Goal: Transaction & Acquisition: Book appointment/travel/reservation

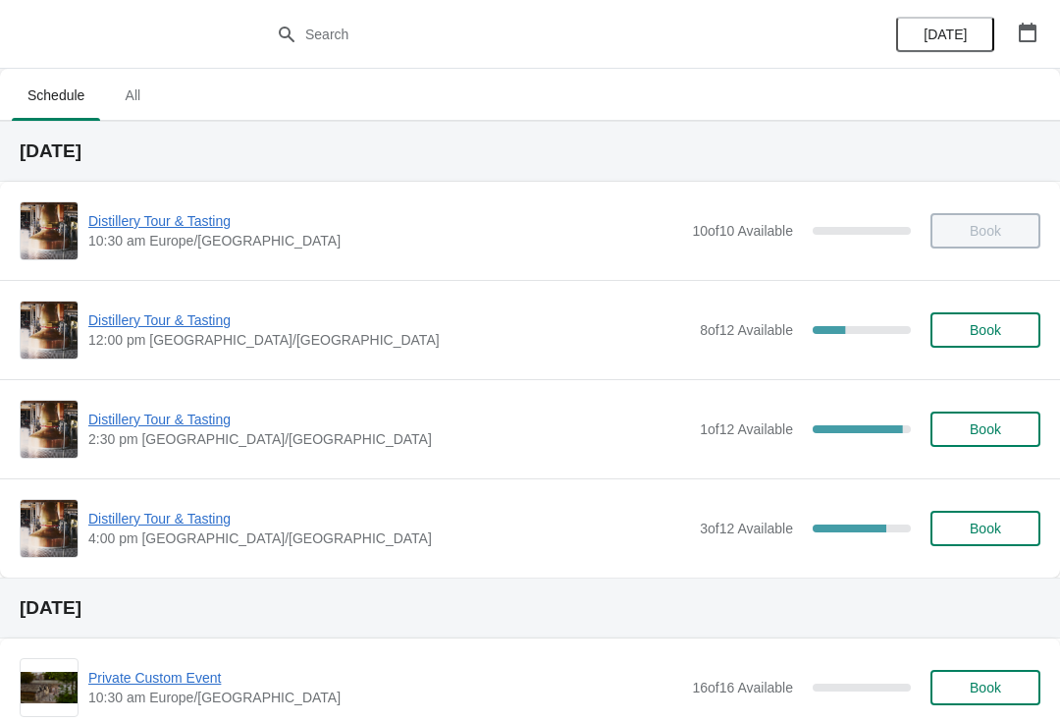
click at [1025, 33] on icon "button" at bounding box center [1028, 33] width 20 height 20
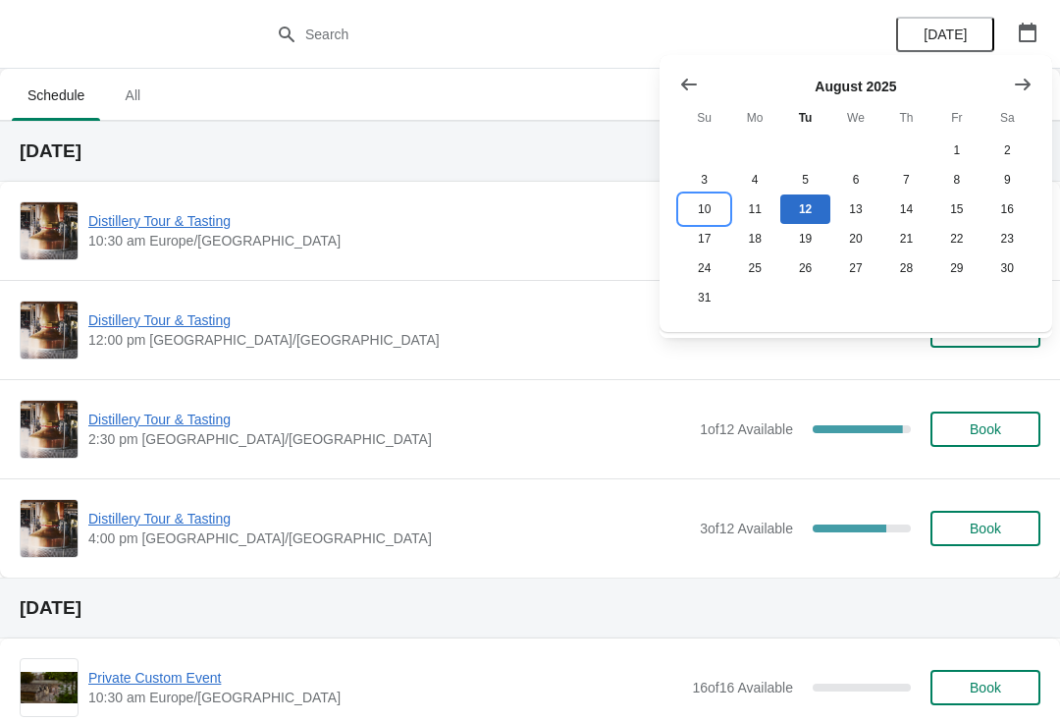
click at [696, 206] on button "10" at bounding box center [704, 208] width 50 height 29
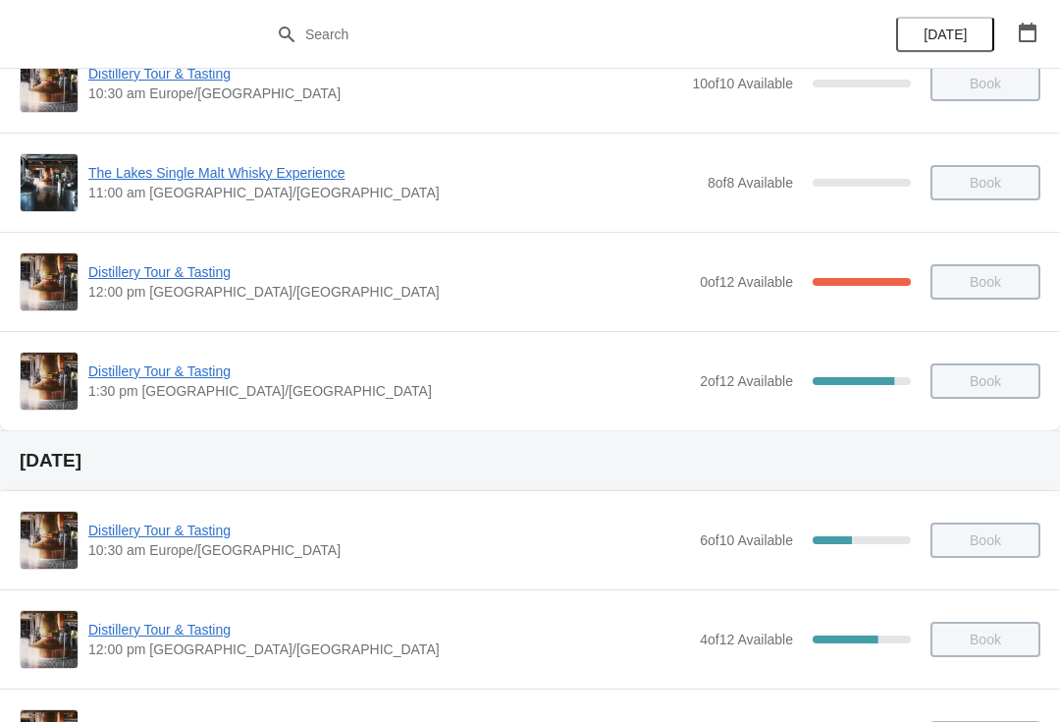
scroll to position [109, 0]
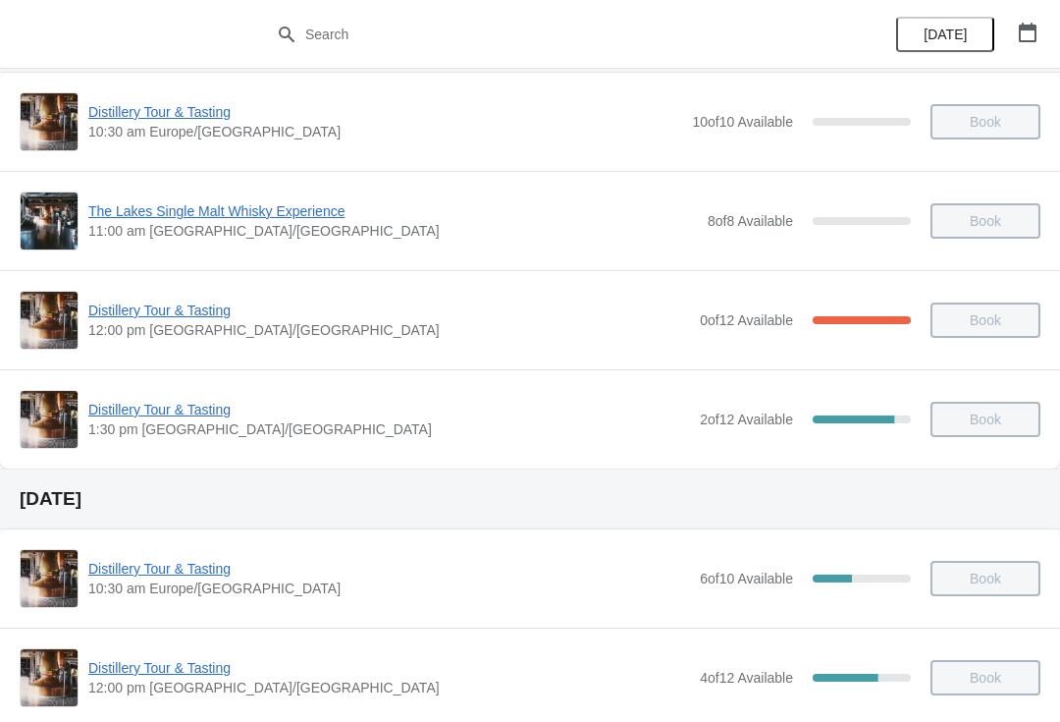
click at [202, 297] on div "Distillery Tour & Tasting 12:00 pm Europe/[GEOGRAPHIC_DATA] 0 of 12 Available 1…" at bounding box center [530, 320] width 1021 height 59
click at [1021, 21] on button "button" at bounding box center [1027, 32] width 35 height 35
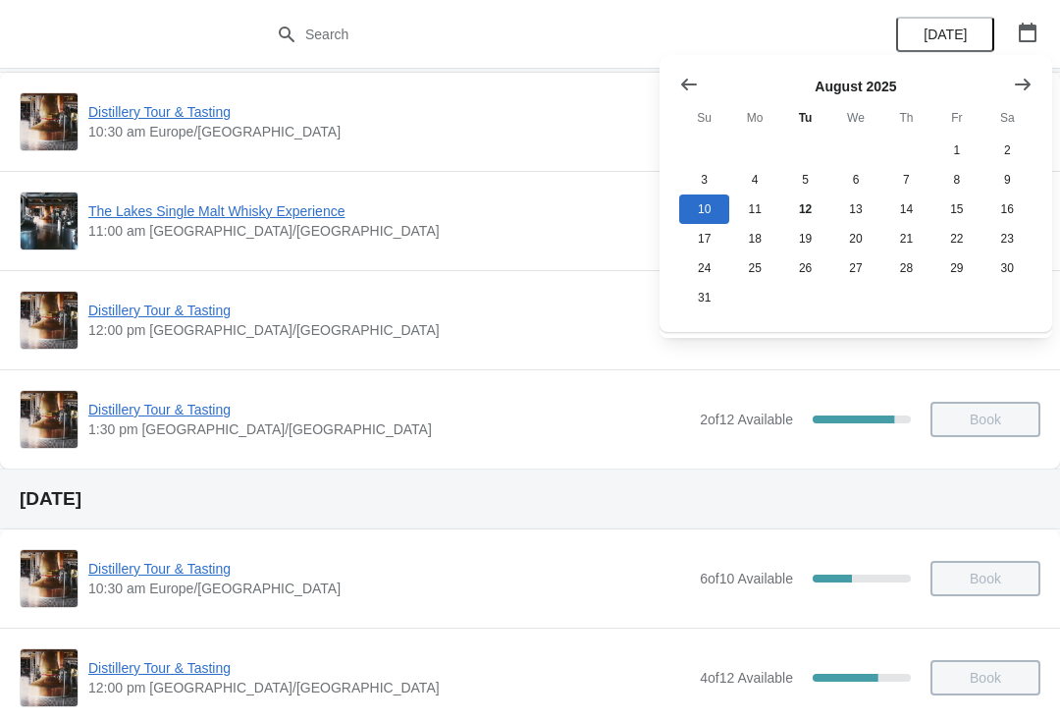
click at [959, 8] on div "[DATE]" at bounding box center [967, 34] width 187 height 69
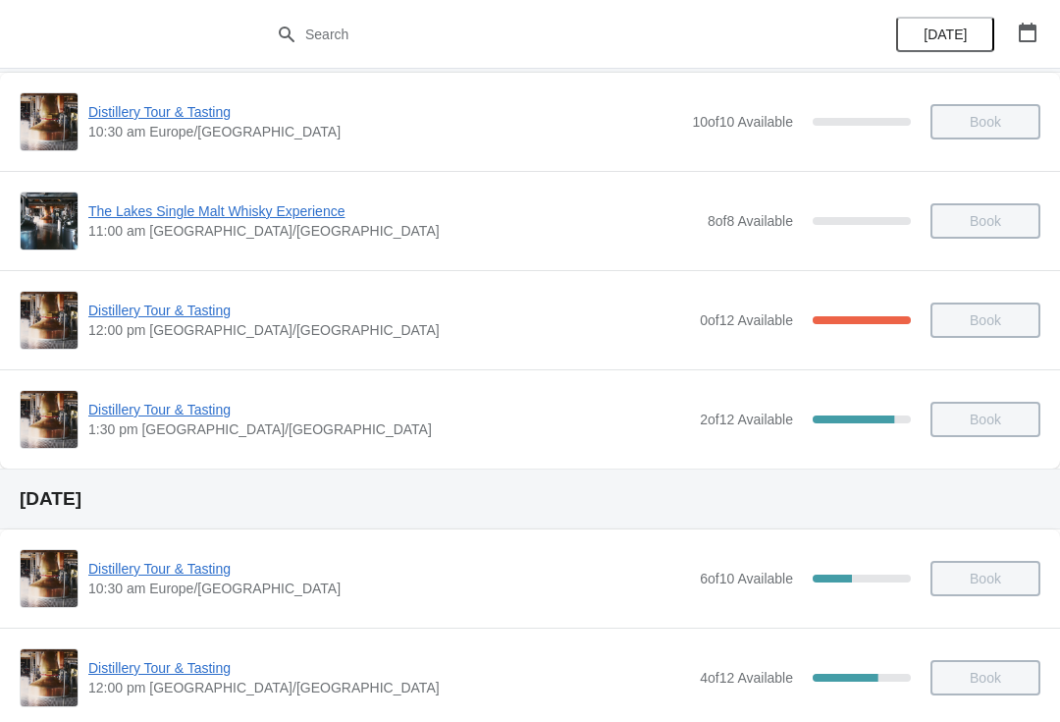
click at [955, 29] on span "[DATE]" at bounding box center [945, 35] width 43 height 16
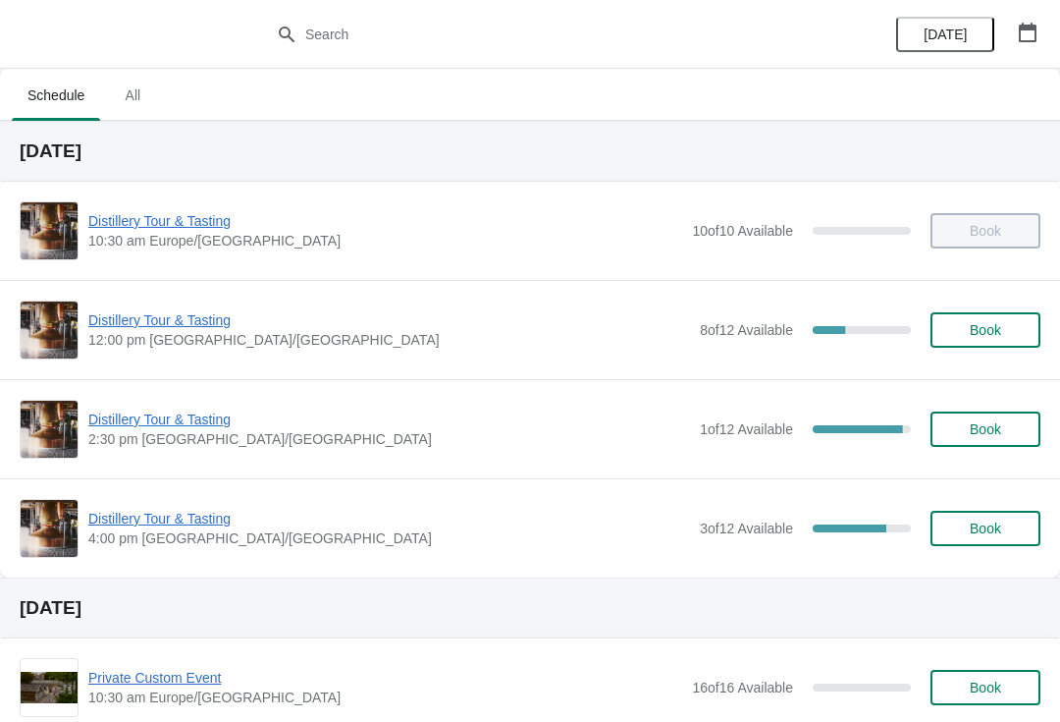
click at [220, 320] on span "Distillery Tour & Tasting" at bounding box center [389, 320] width 602 height 20
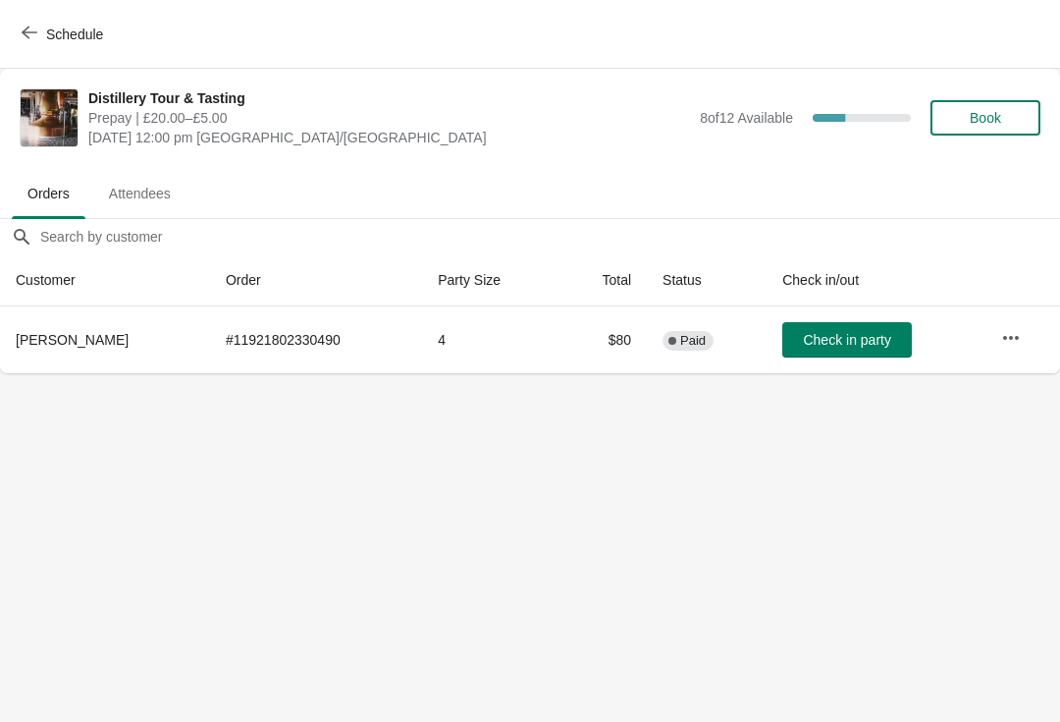
click at [868, 335] on span "Check in party" at bounding box center [846, 340] width 87 height 16
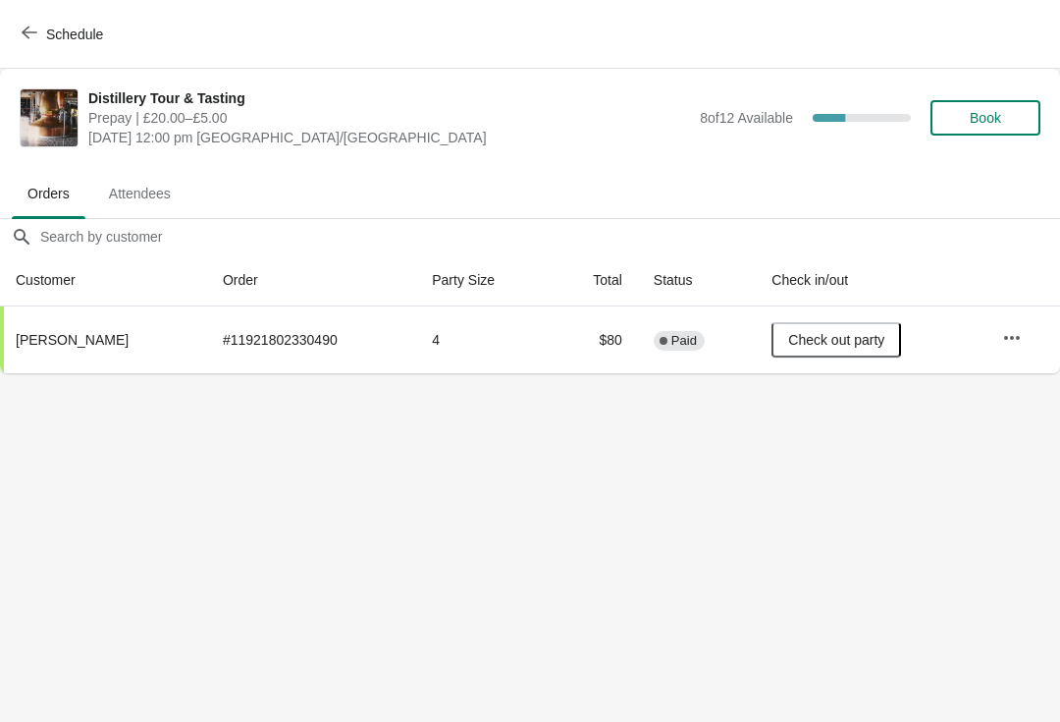
click at [36, 27] on icon "button" at bounding box center [30, 33] width 16 height 16
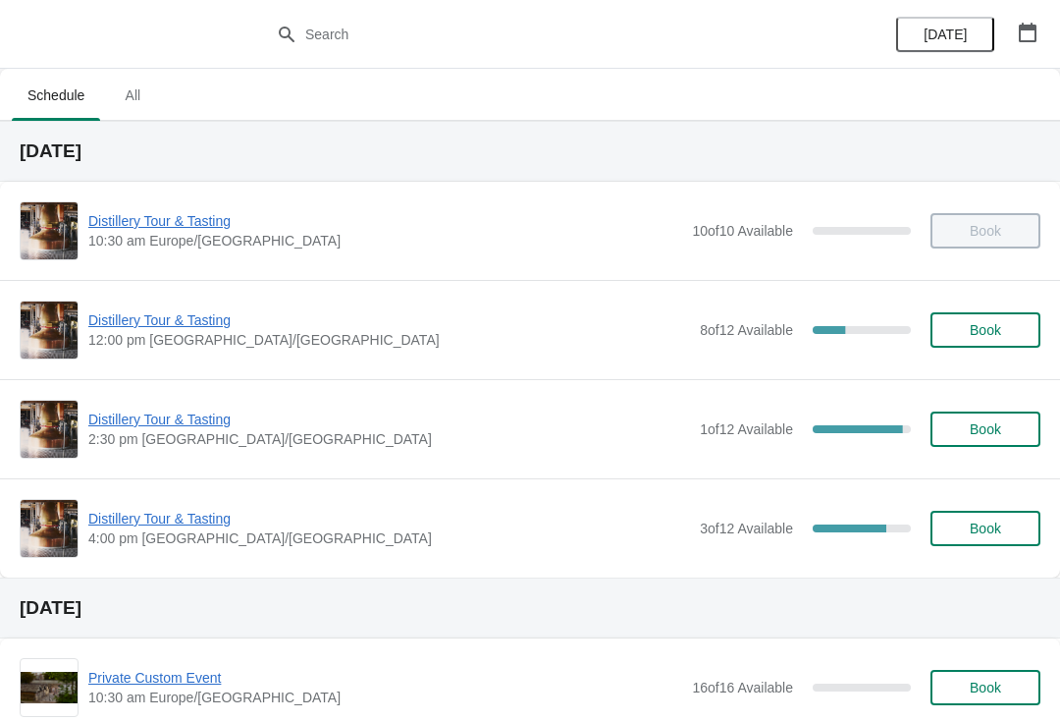
click at [1021, 32] on icon "button" at bounding box center [1028, 33] width 20 height 20
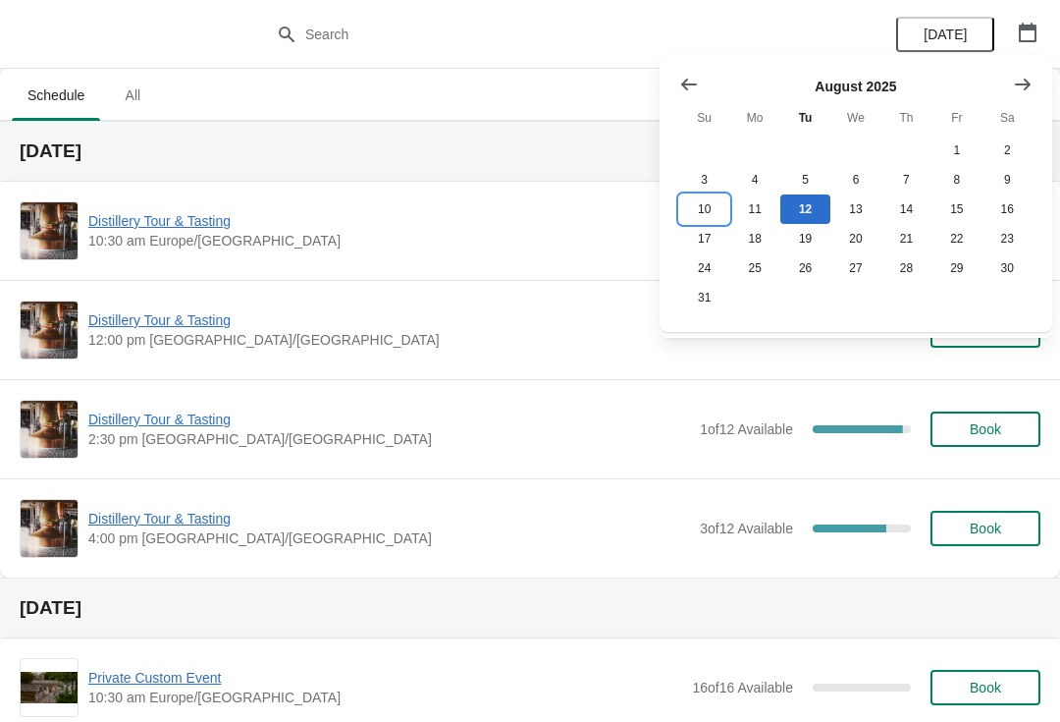
click at [713, 205] on button "10" at bounding box center [704, 208] width 50 height 29
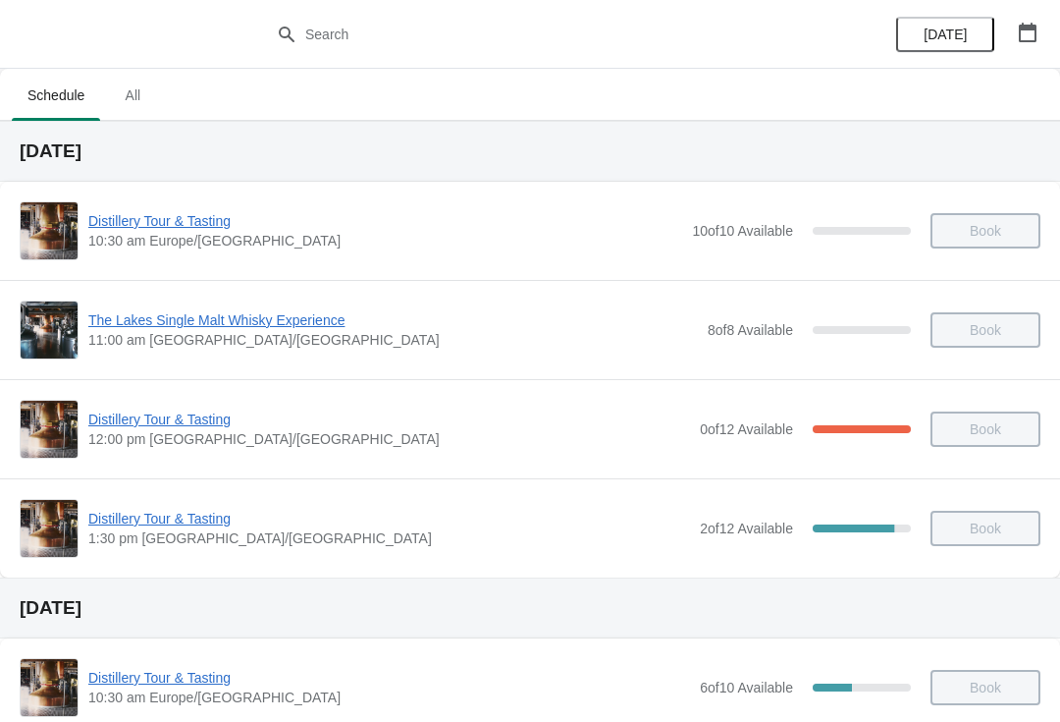
click at [208, 411] on span "Distillery Tour & Tasting" at bounding box center [389, 419] width 602 height 20
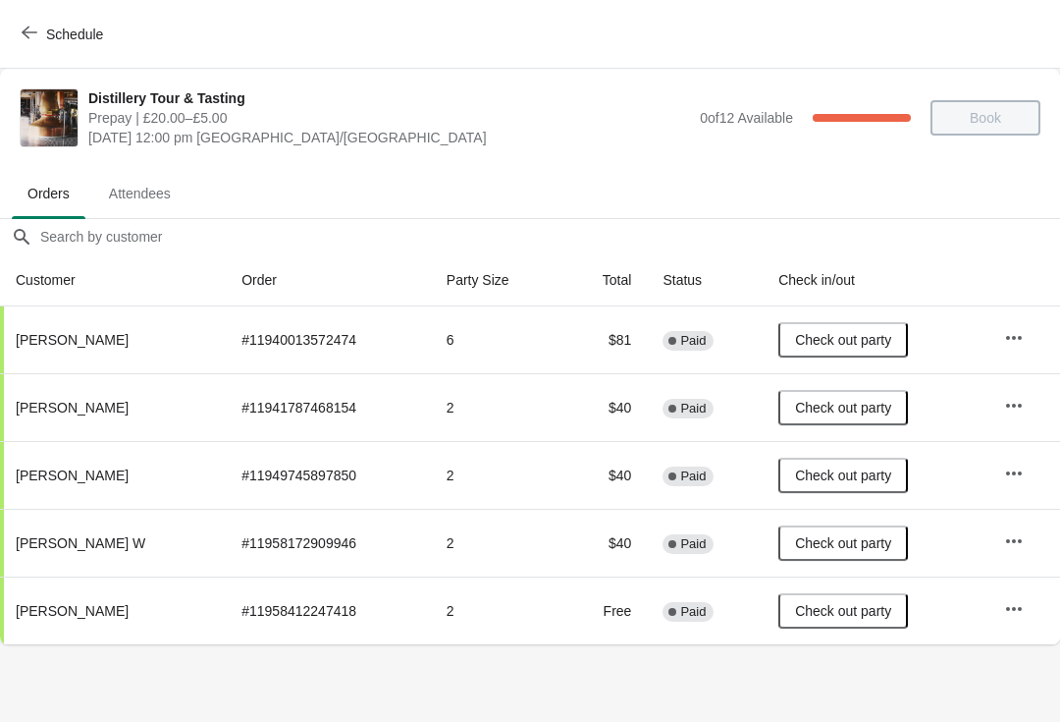
click at [27, 20] on button "Schedule" at bounding box center [64, 34] width 109 height 35
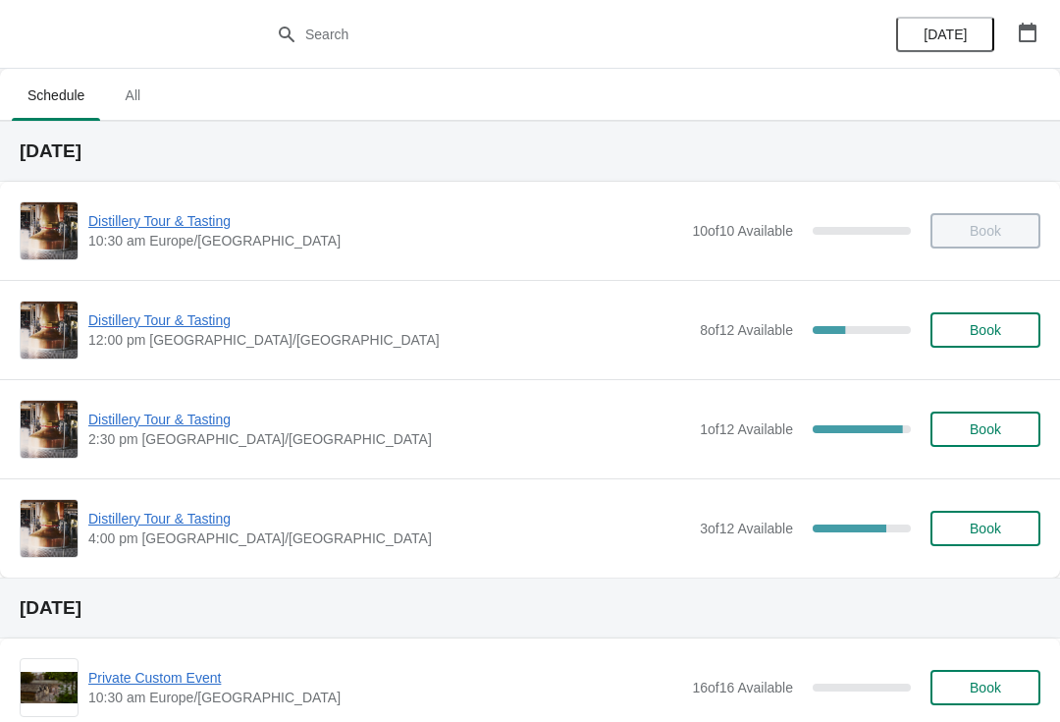
click at [1034, 30] on icon "button" at bounding box center [1028, 33] width 20 height 20
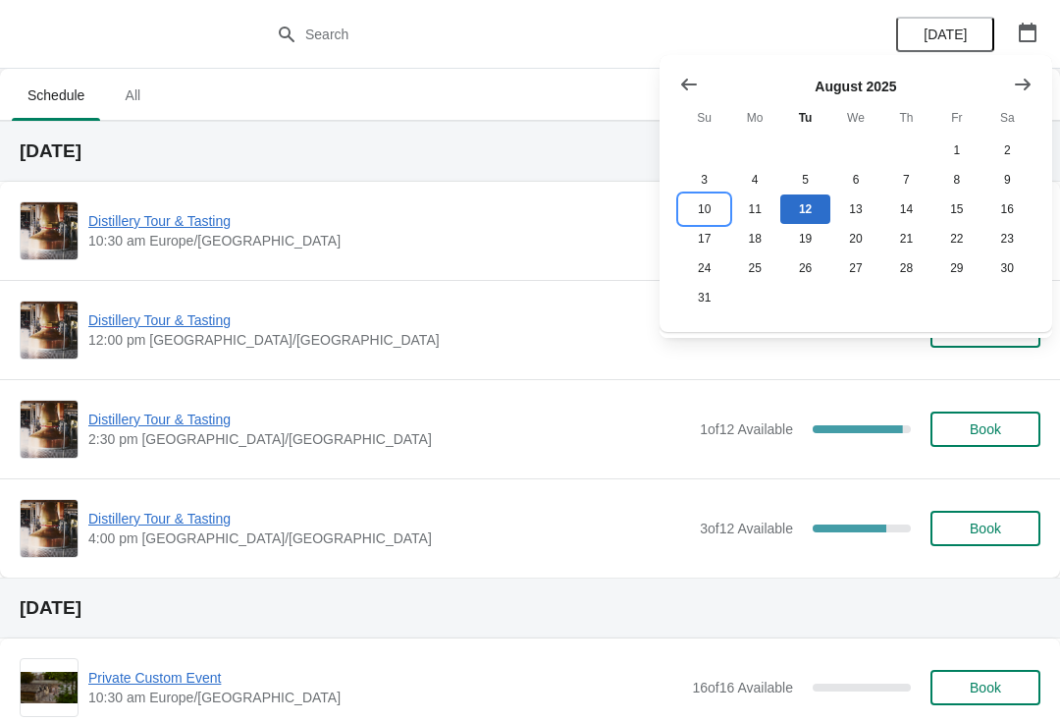
click at [701, 215] on button "10" at bounding box center [704, 208] width 50 height 29
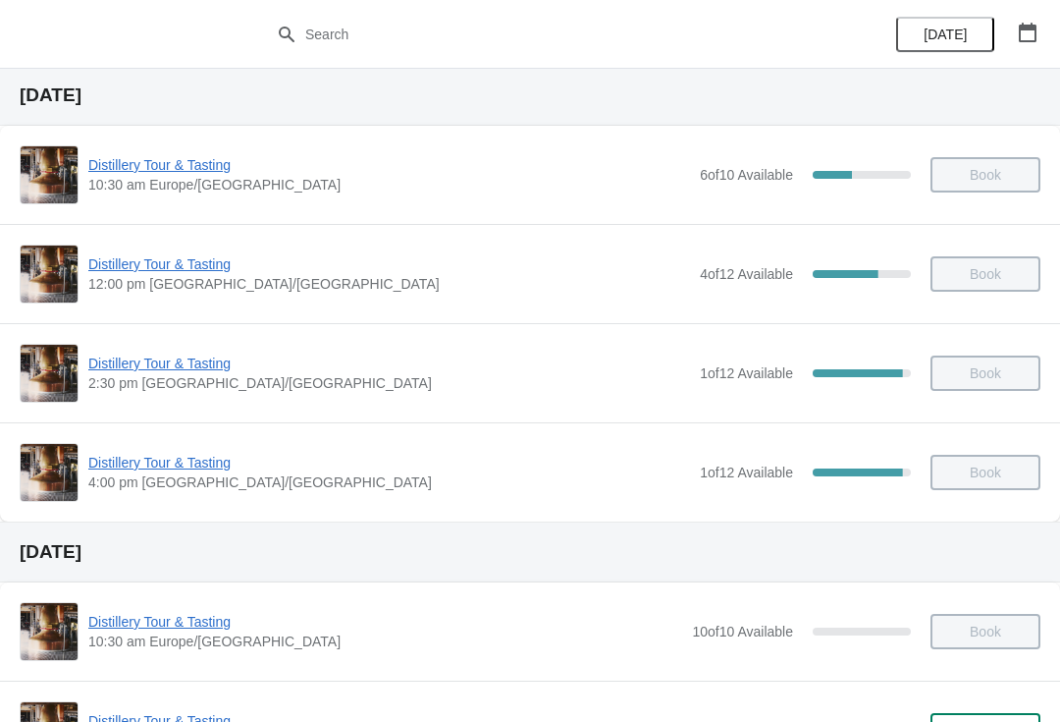
scroll to position [515, 0]
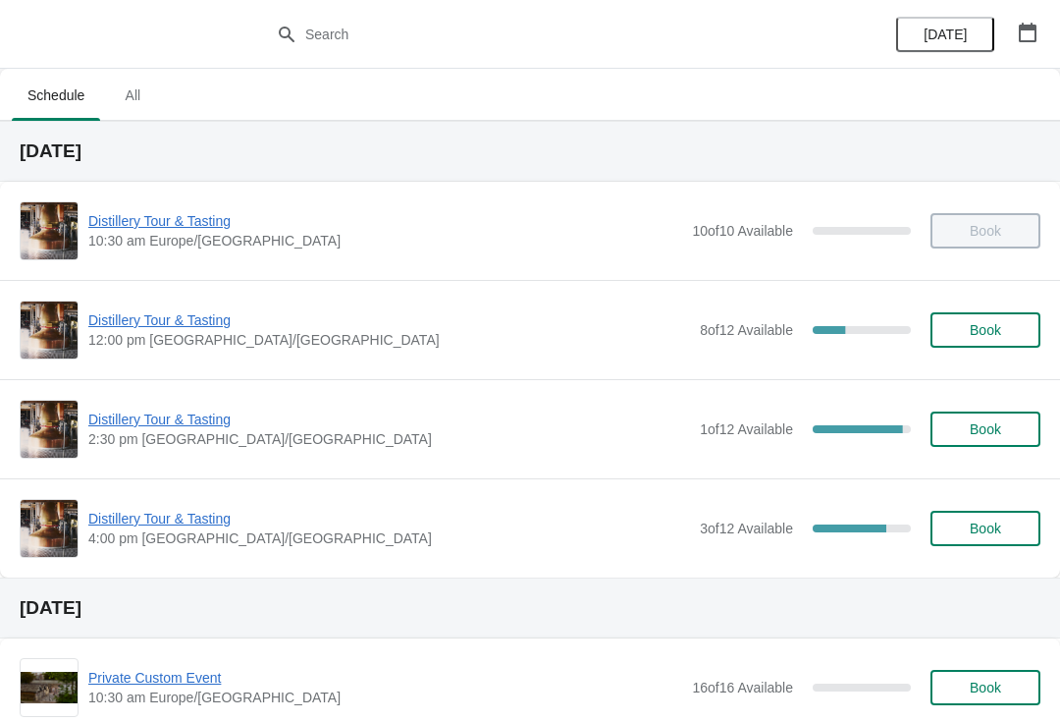
click at [177, 315] on span "Distillery Tour & Tasting" at bounding box center [389, 320] width 602 height 20
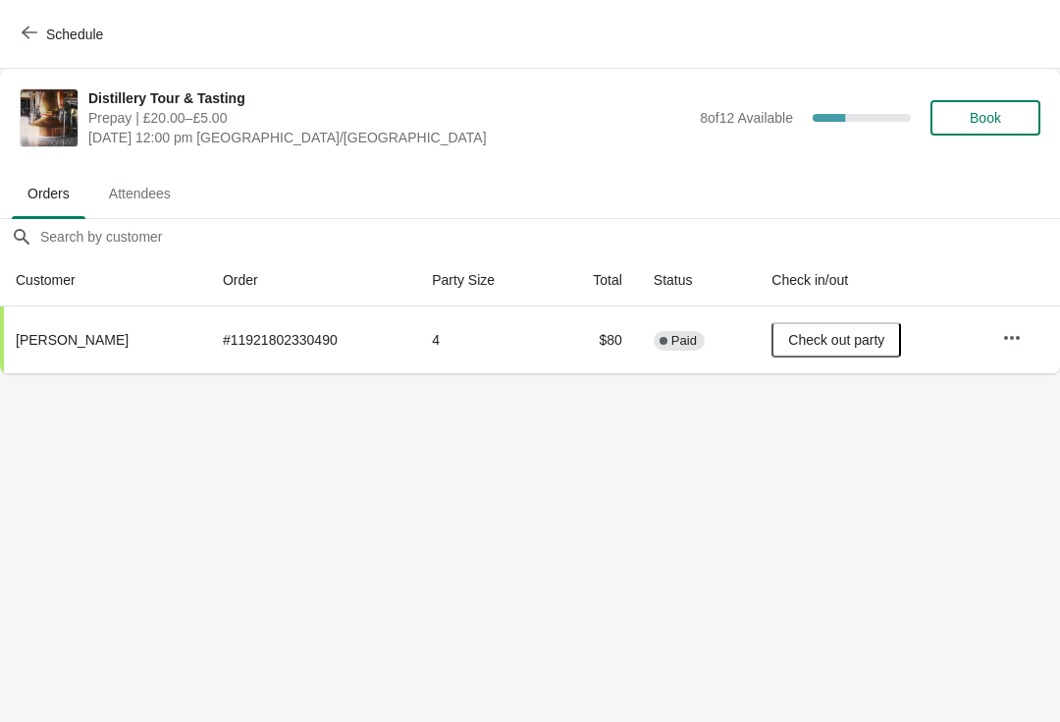
click at [991, 112] on span "Book" at bounding box center [985, 118] width 31 height 16
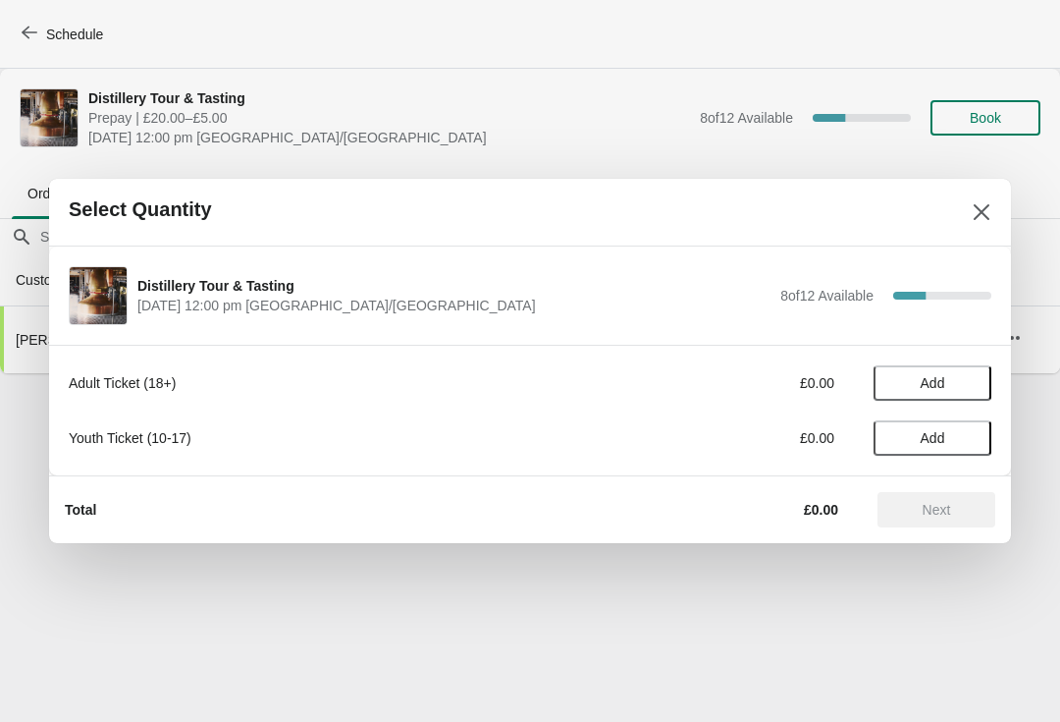
click at [935, 375] on span "Add" at bounding box center [933, 383] width 25 height 16
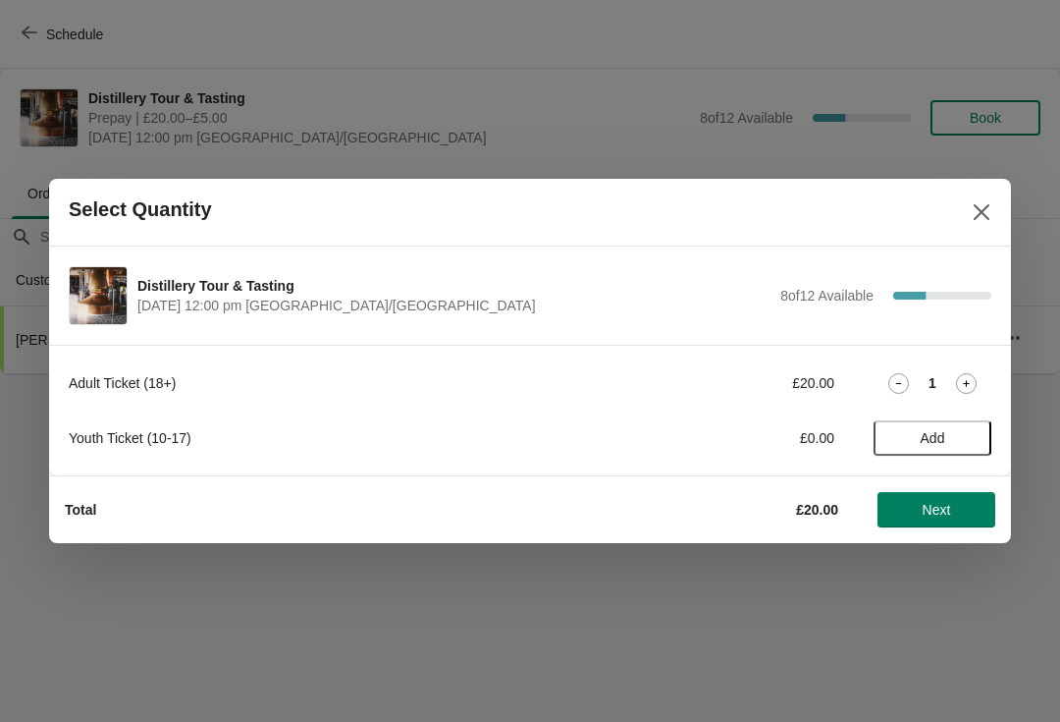
click at [982, 368] on div "Adult Ticket (18+) £20.00 1" at bounding box center [530, 382] width 923 height 35
click at [972, 383] on icon at bounding box center [966, 383] width 21 height 21
click at [974, 377] on icon at bounding box center [966, 383] width 21 height 21
click at [946, 503] on span "Next" at bounding box center [937, 510] width 28 height 16
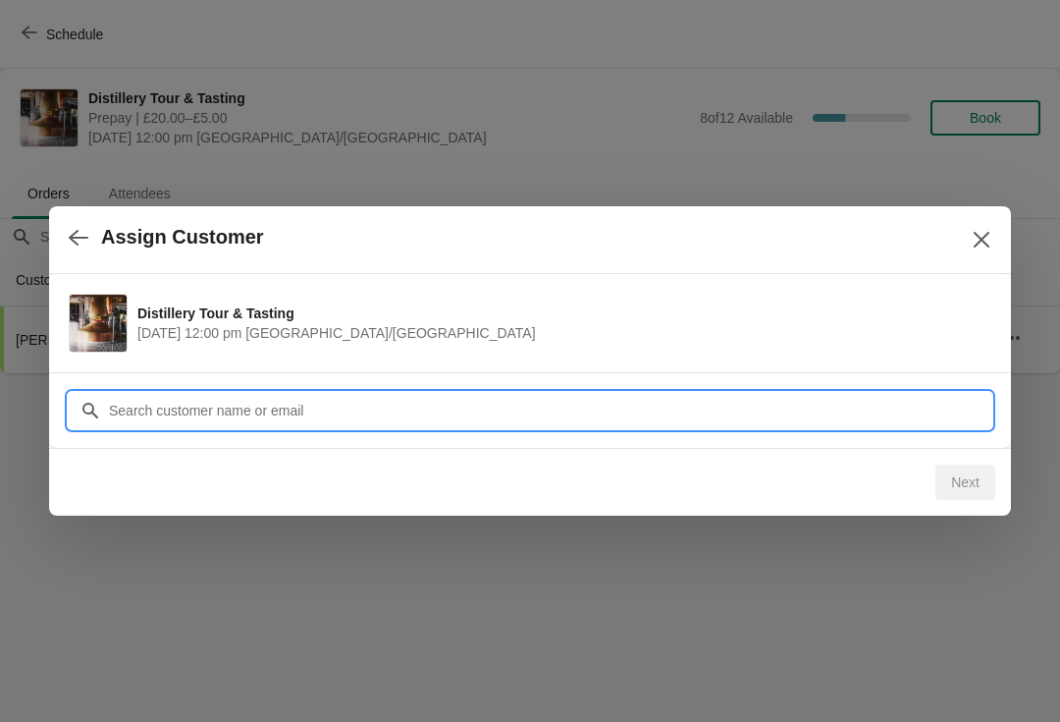
click at [430, 395] on input "Customer" at bounding box center [550, 410] width 884 height 35
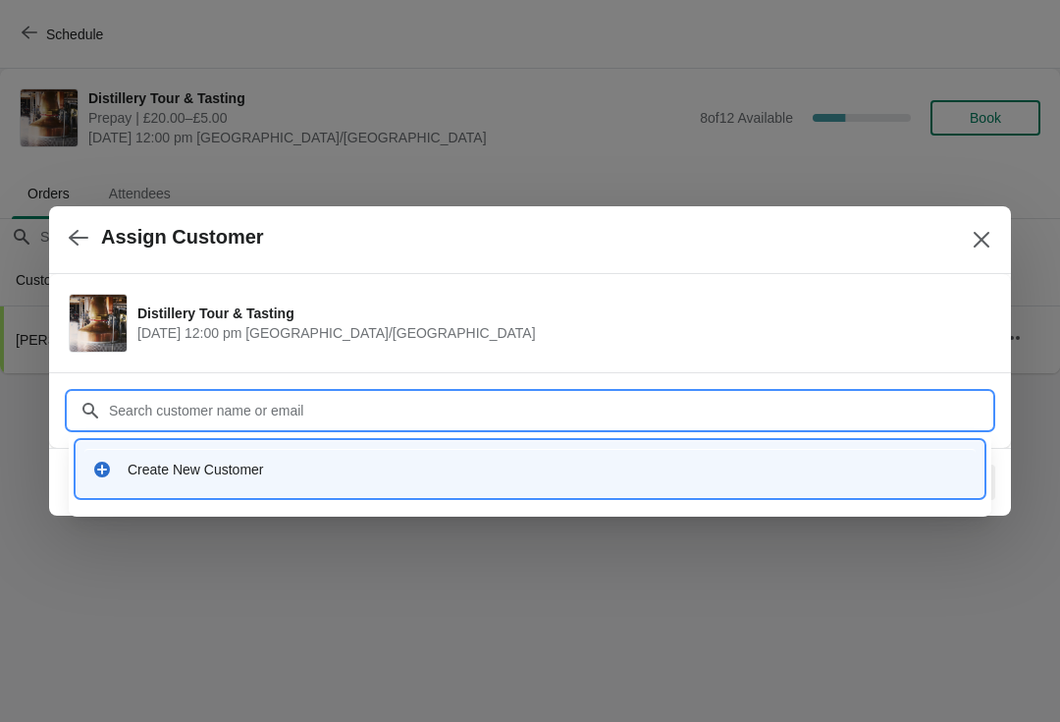
click at [238, 489] on div "Create New Customer" at bounding box center [530, 469] width 907 height 56
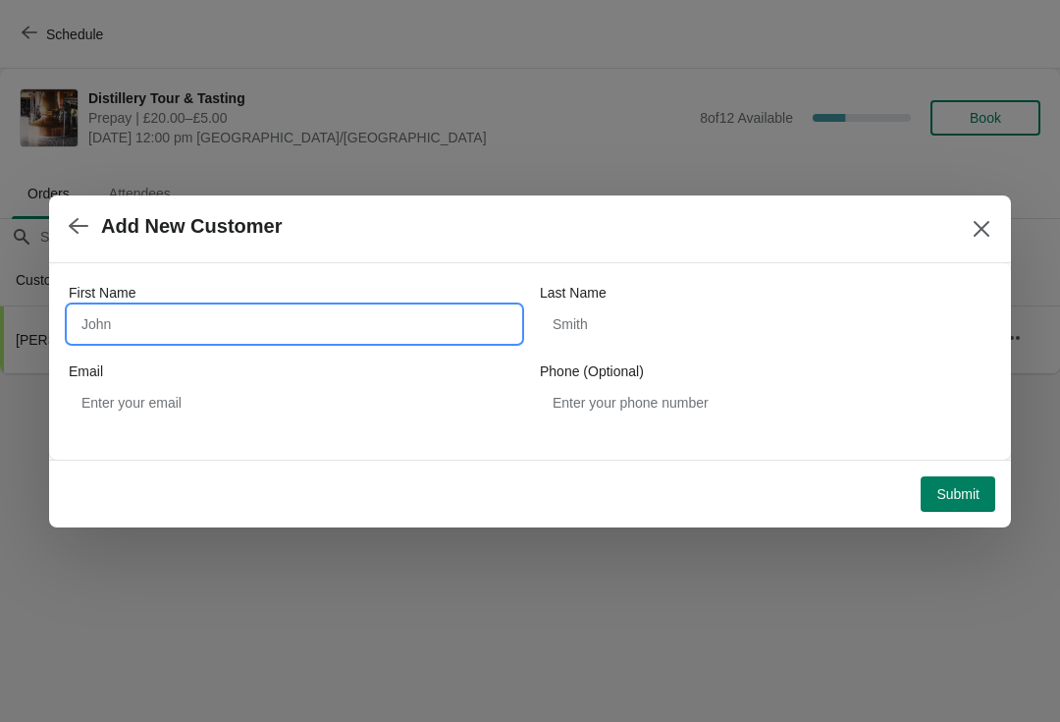
click at [234, 329] on input "First Name" at bounding box center [295, 323] width 452 height 35
type input "Angela"
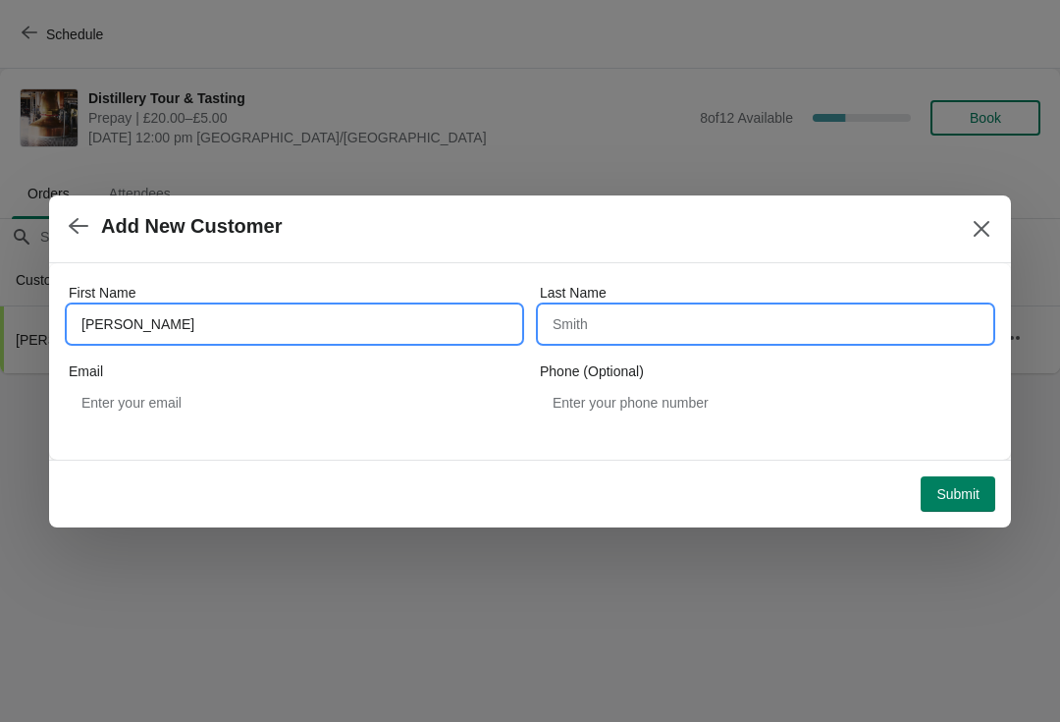
click at [685, 316] on input "Last Name" at bounding box center [766, 323] width 452 height 35
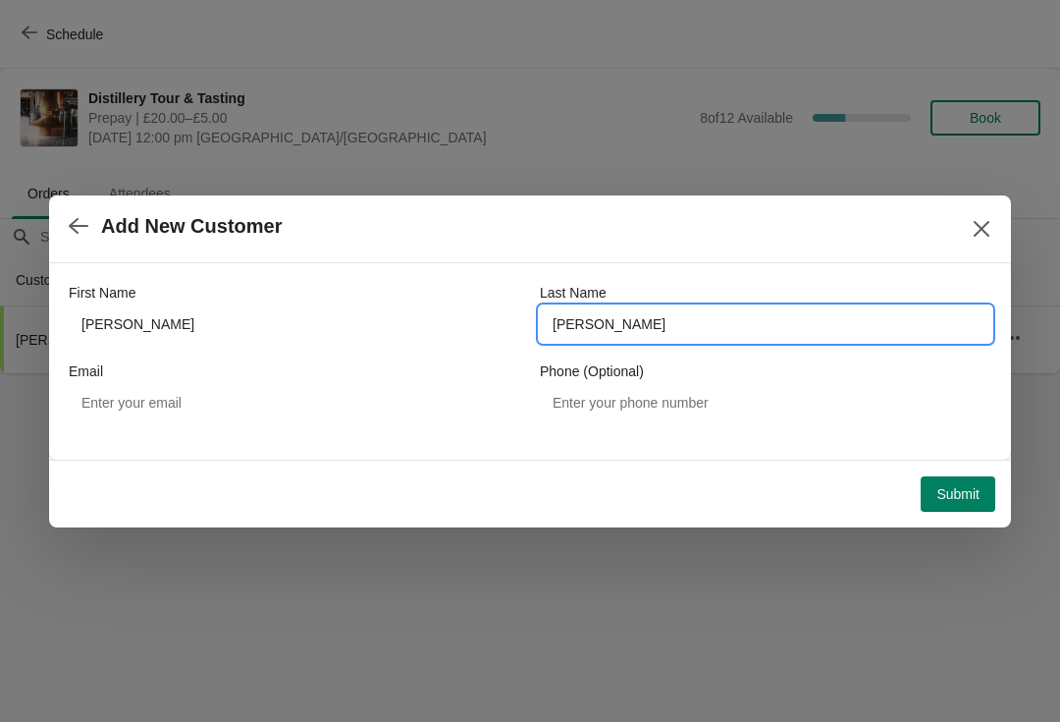
type input "McCall"
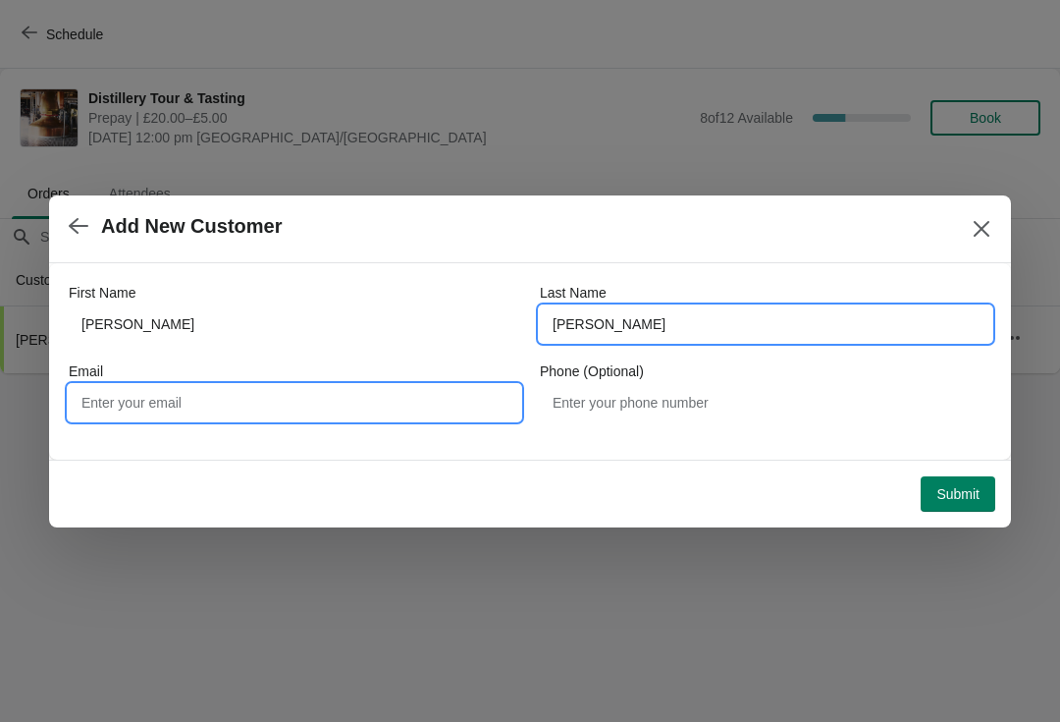
click at [320, 385] on input "Email" at bounding box center [295, 402] width 452 height 35
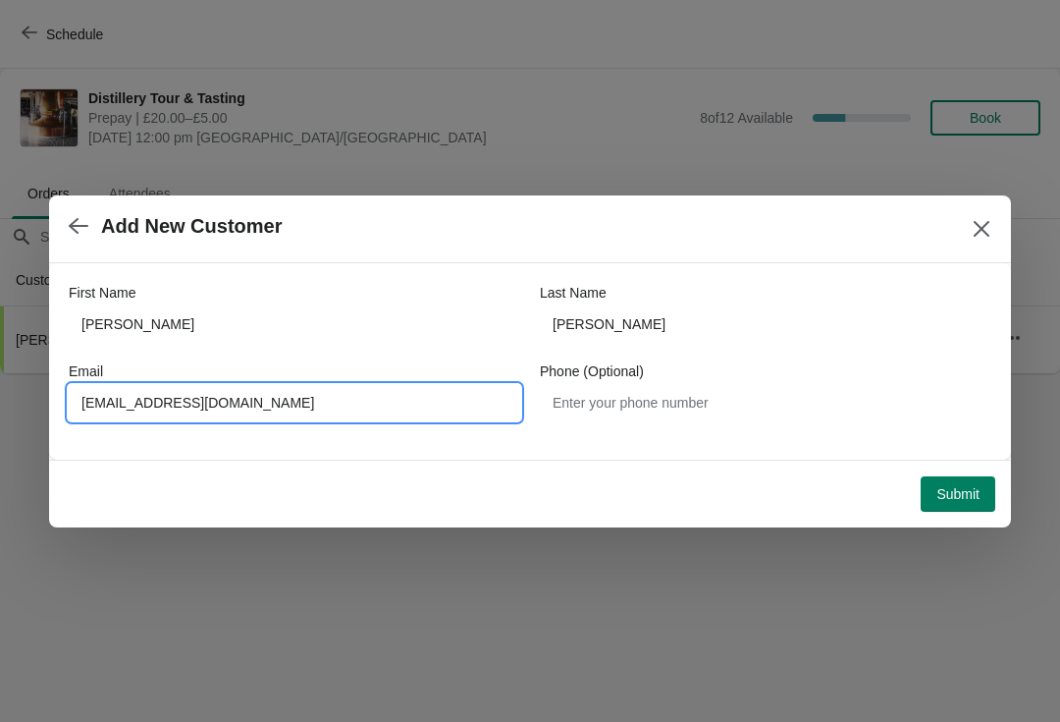
type input "gestmccall@gmail.com"
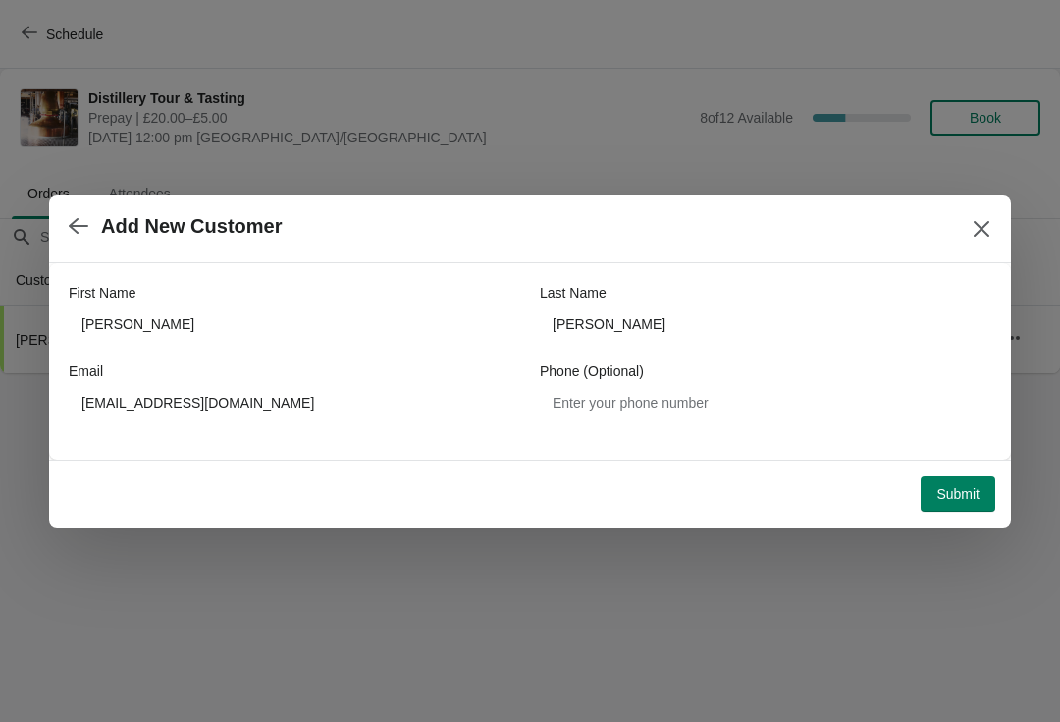
click at [962, 496] on span "Submit" at bounding box center [958, 494] width 43 height 16
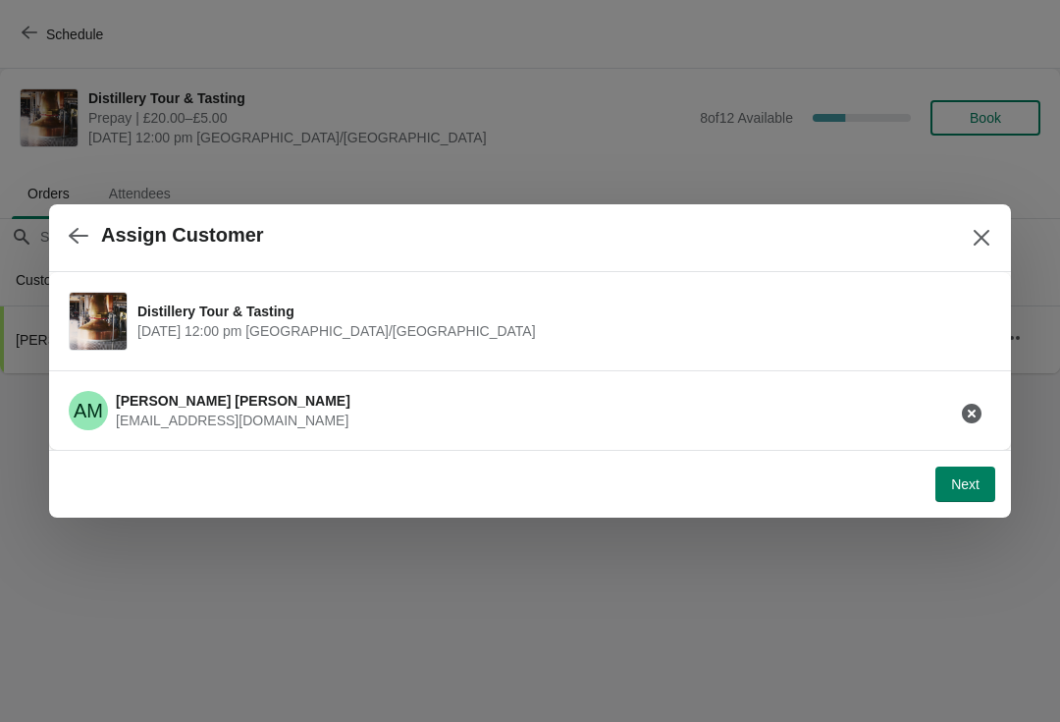
click at [968, 469] on button "Next" at bounding box center [966, 483] width 60 height 35
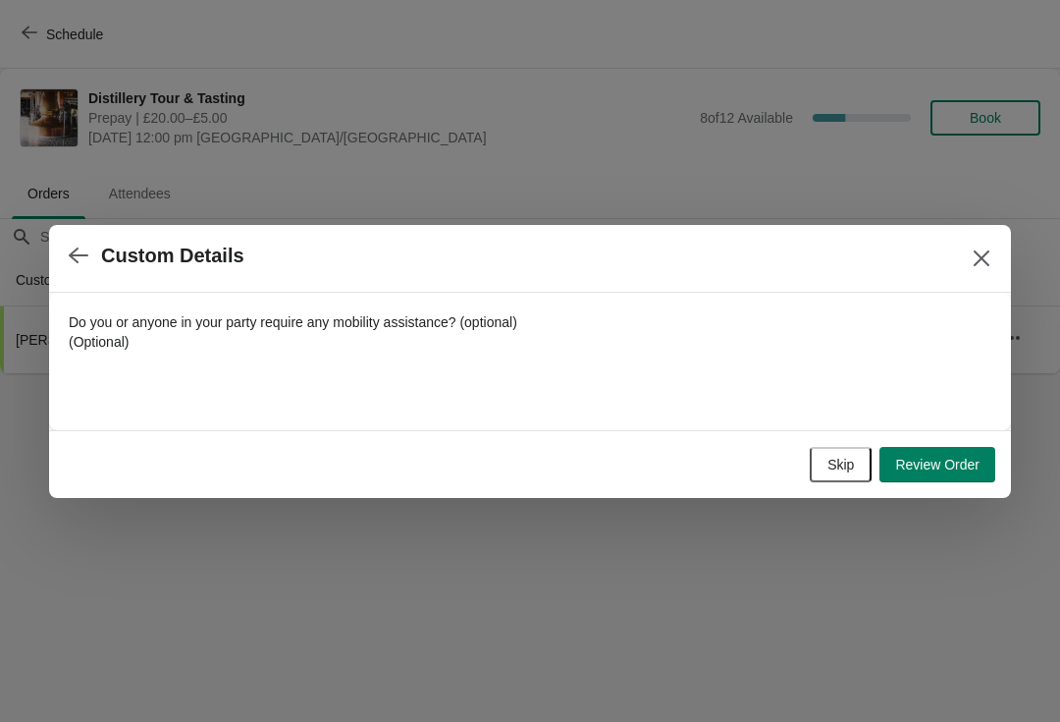
click at [837, 454] on button "Skip" at bounding box center [841, 464] width 62 height 35
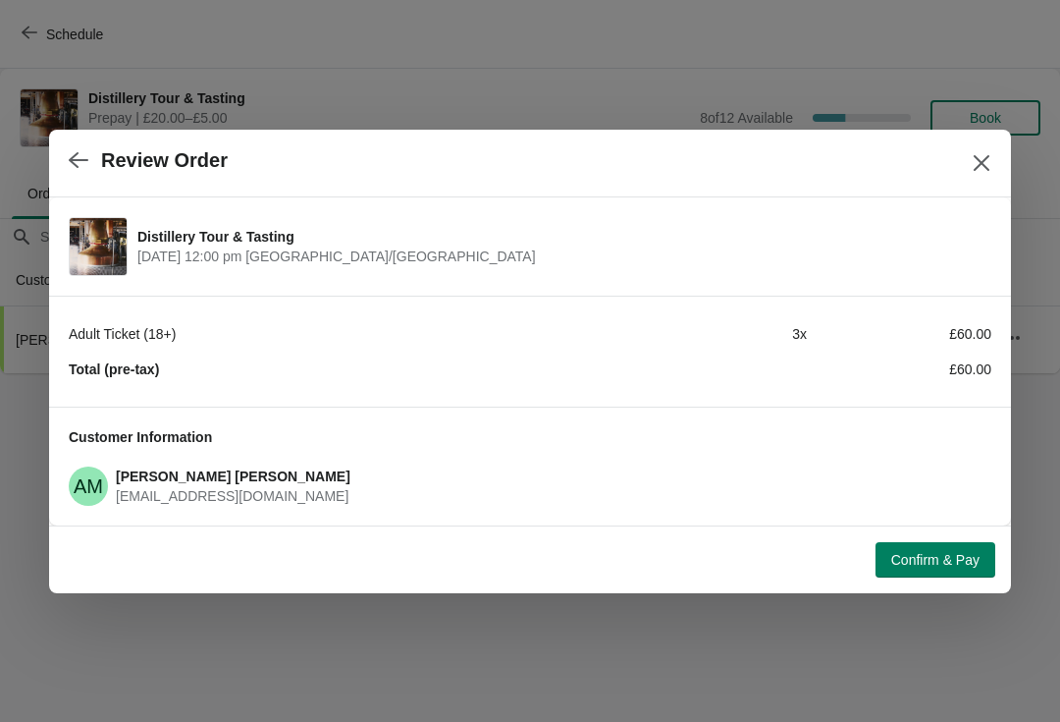
click at [961, 544] on button "Confirm & Pay" at bounding box center [936, 559] width 120 height 35
